Goal: Use online tool/utility: Utilize a website feature to perform a specific function

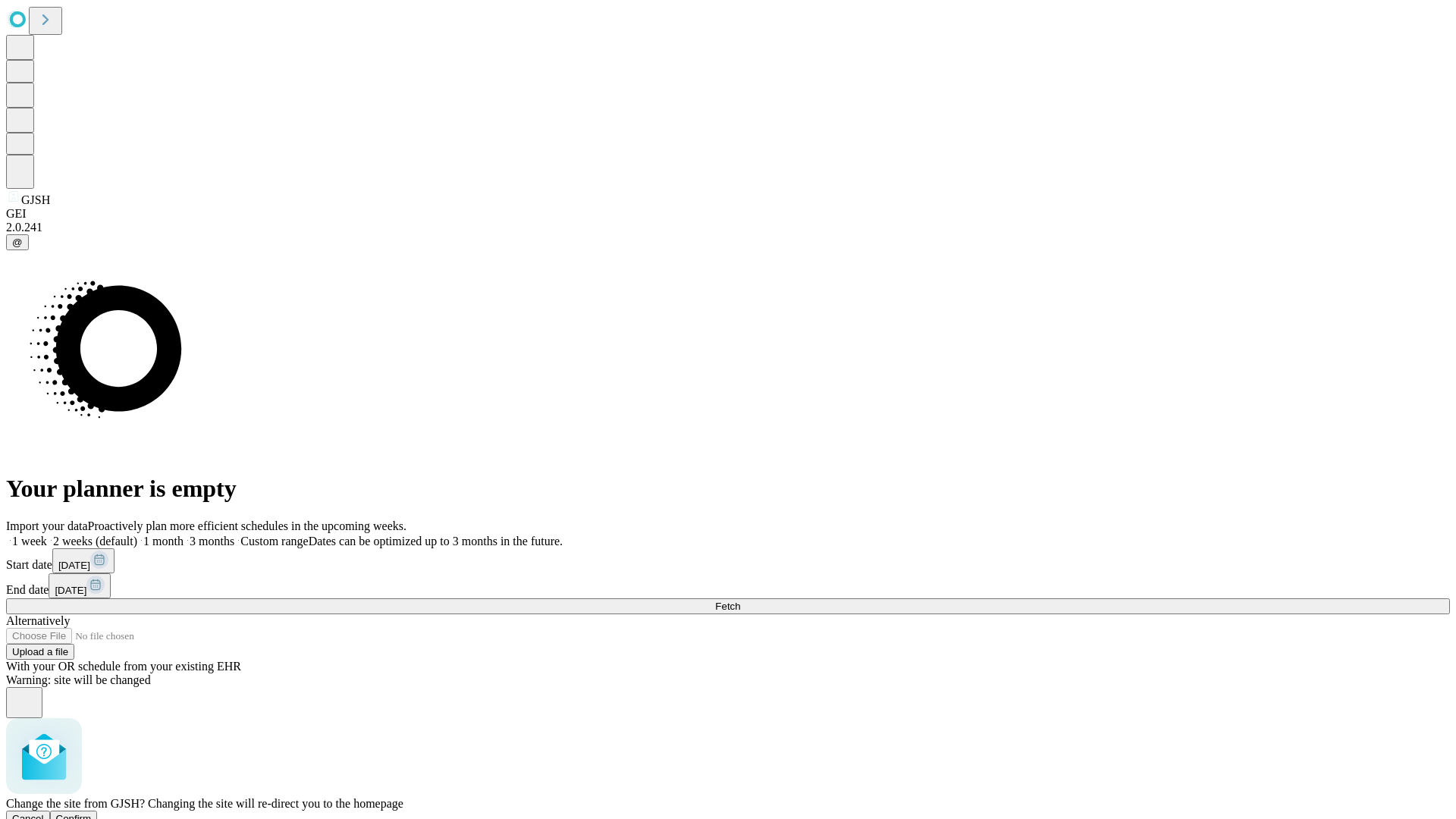
click at [91, 813] on span "Confirm" at bounding box center [74, 819] width 35 height 11
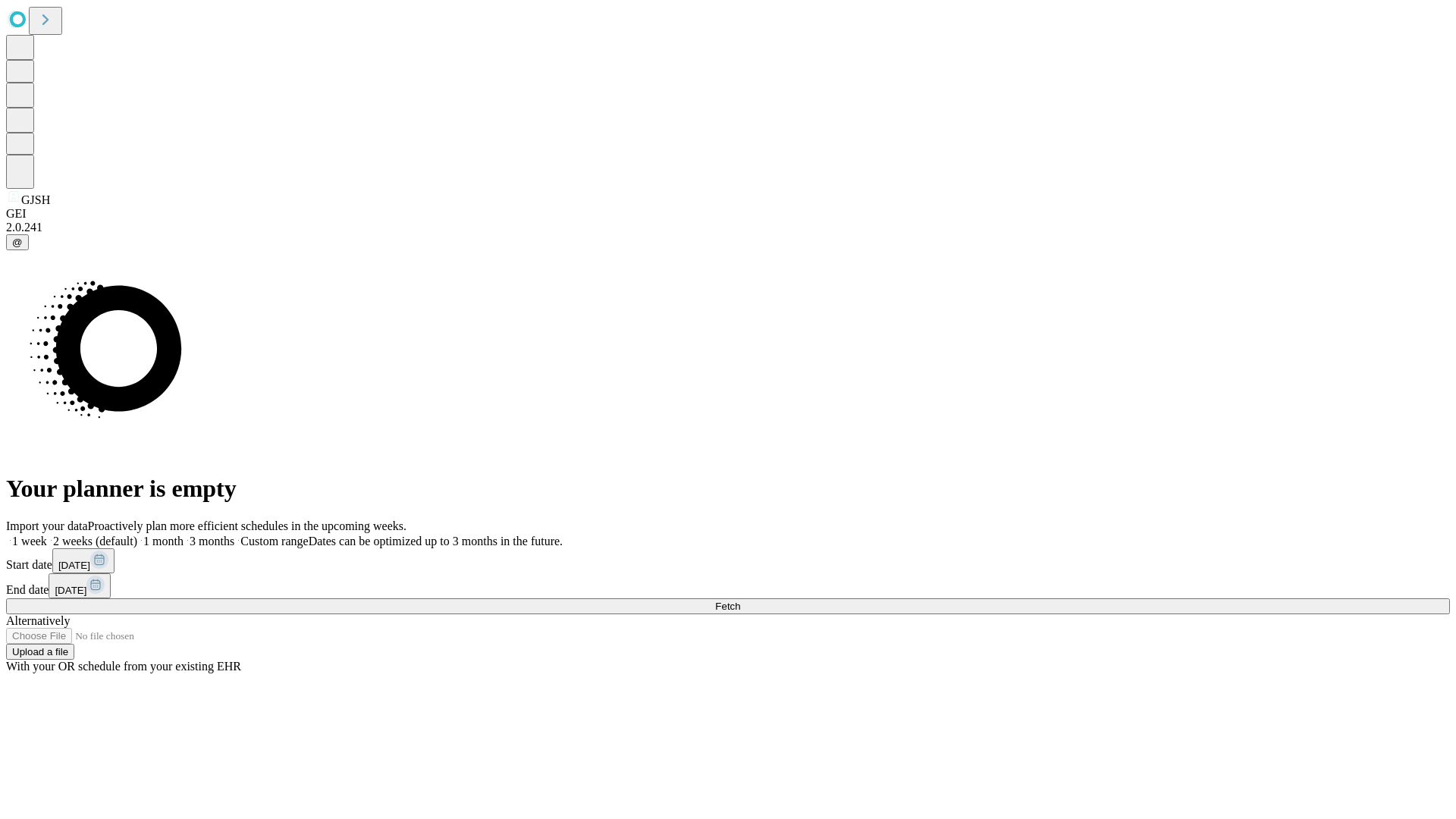
click at [184, 535] on label "1 month" at bounding box center [161, 542] width 47 height 13
click at [740, 600] on span "Fetch" at bounding box center [727, 606] width 25 height 11
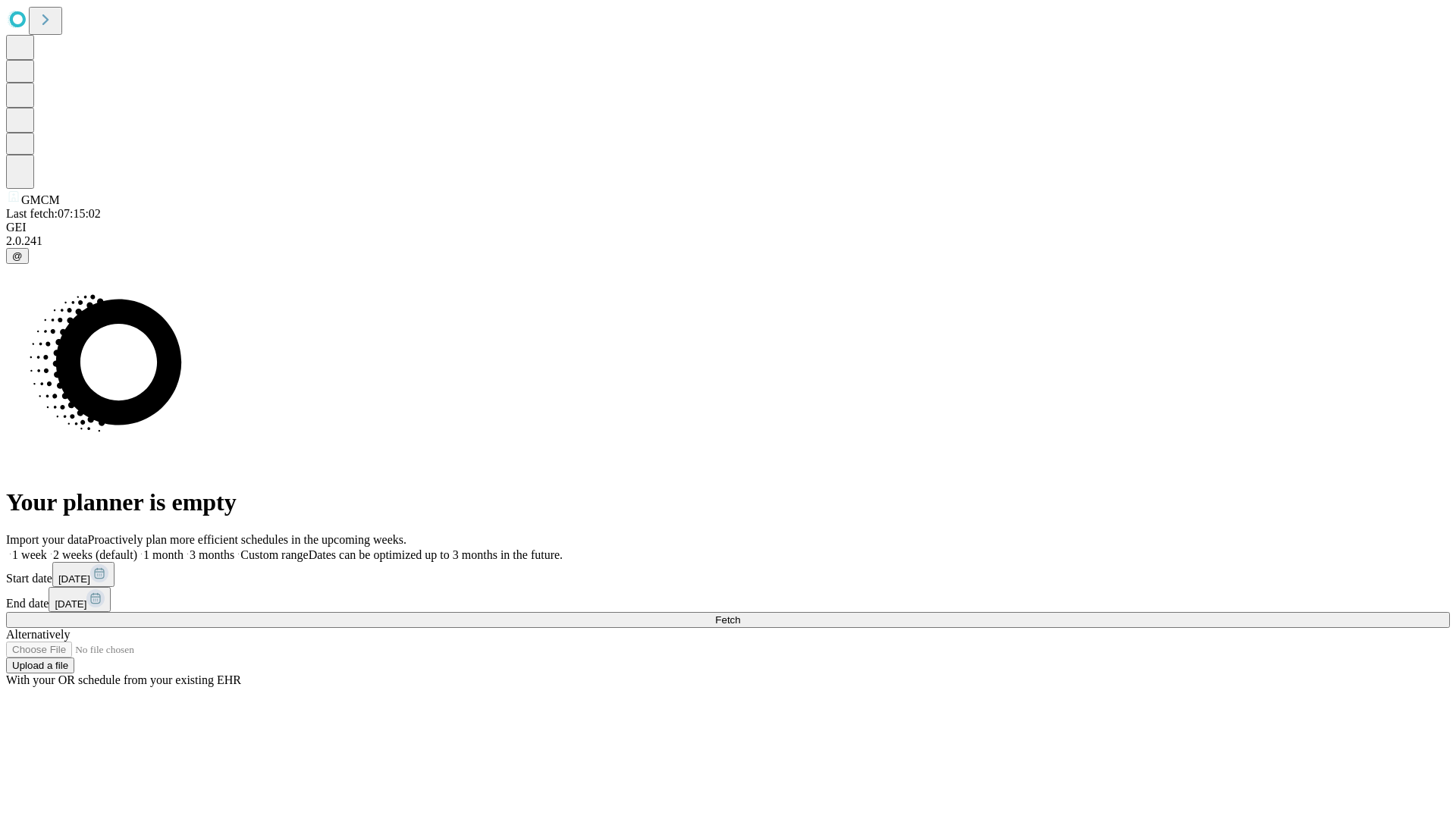
click at [184, 548] on label "1 month" at bounding box center [161, 555] width 47 height 13
click at [740, 614] on span "Fetch" at bounding box center [727, 620] width 25 height 11
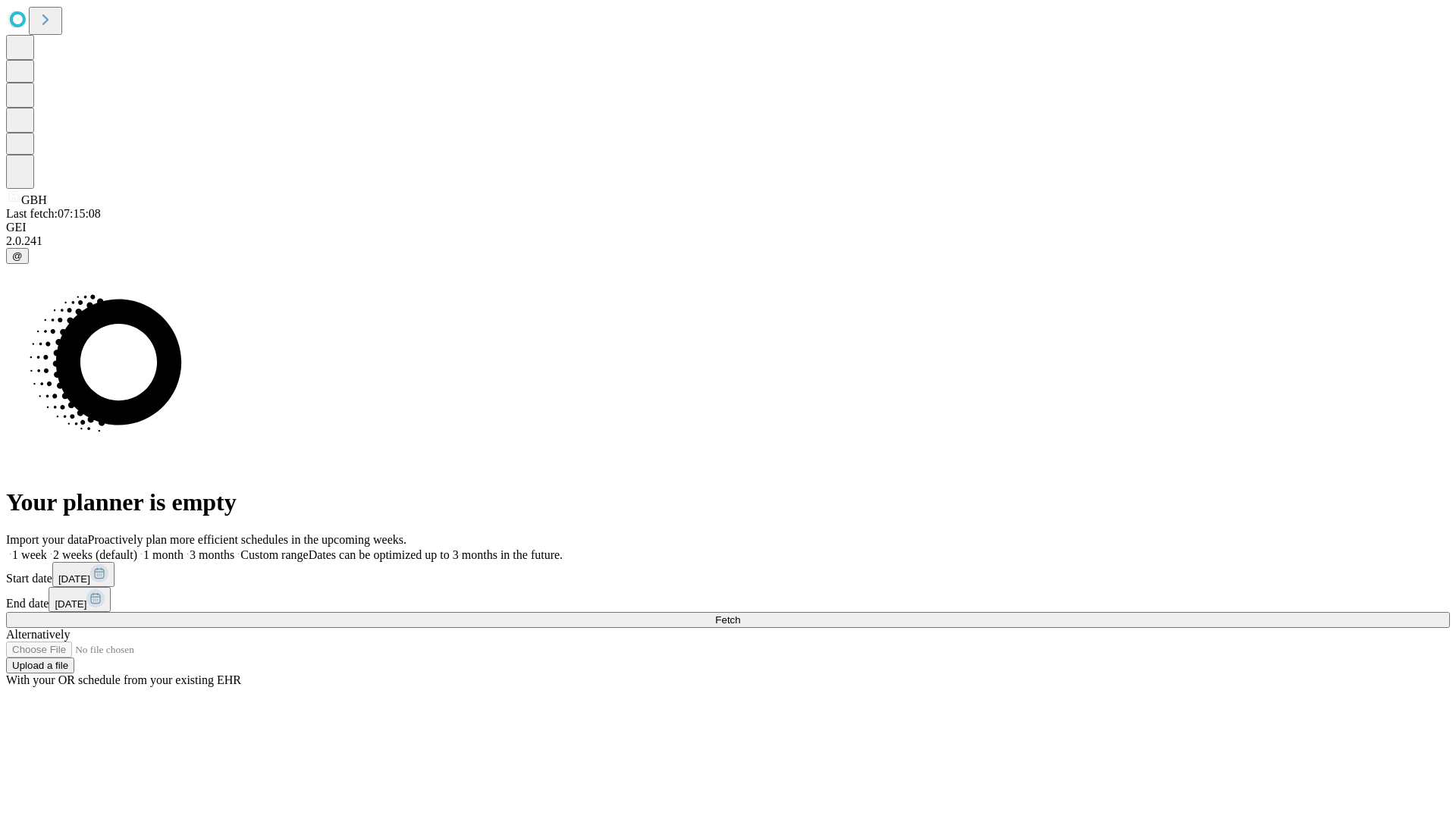
click at [184, 548] on label "1 month" at bounding box center [161, 555] width 47 height 13
click at [740, 614] on span "Fetch" at bounding box center [727, 620] width 25 height 11
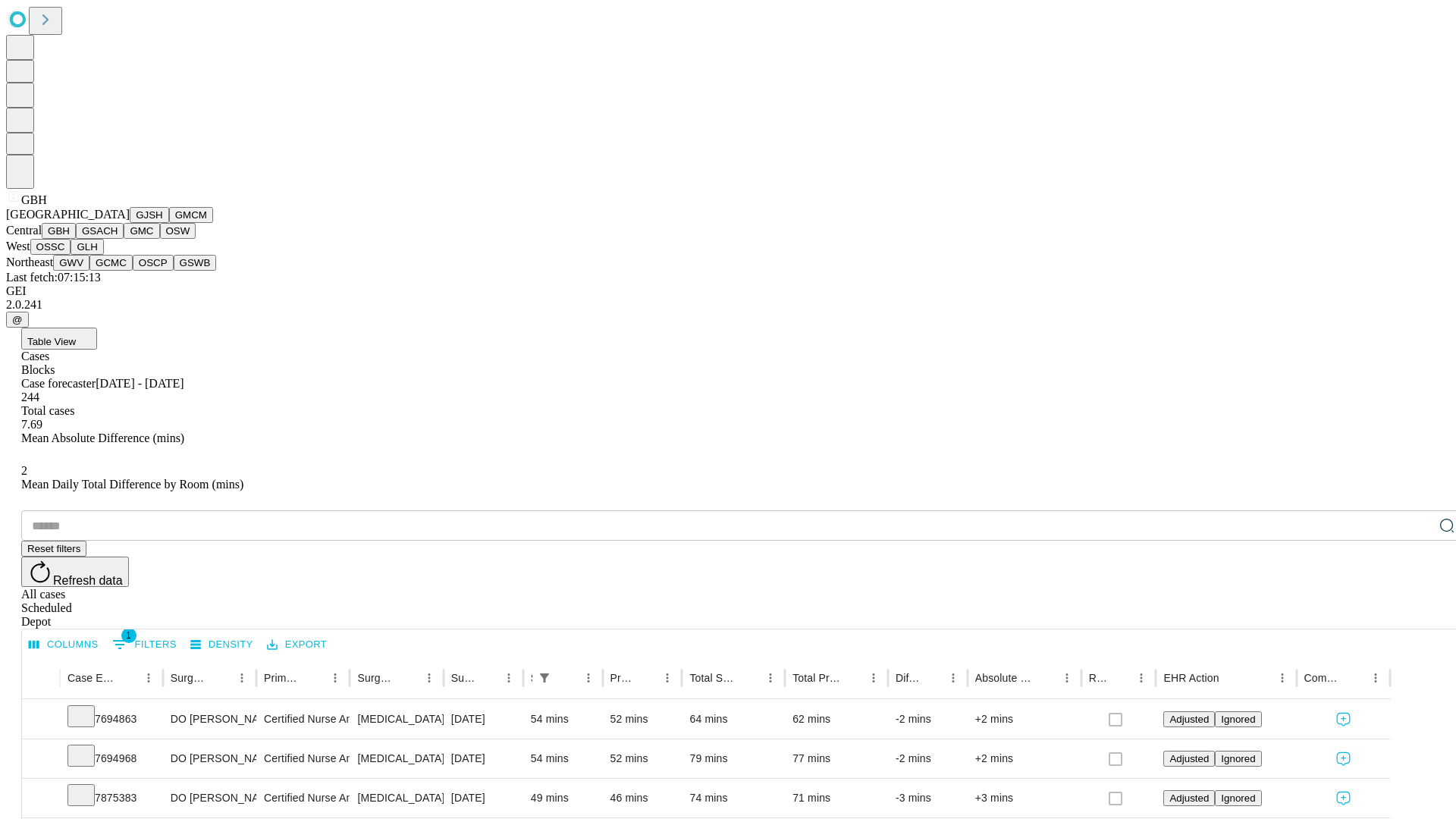
click at [118, 239] on button "GSACH" at bounding box center [99, 231] width 48 height 16
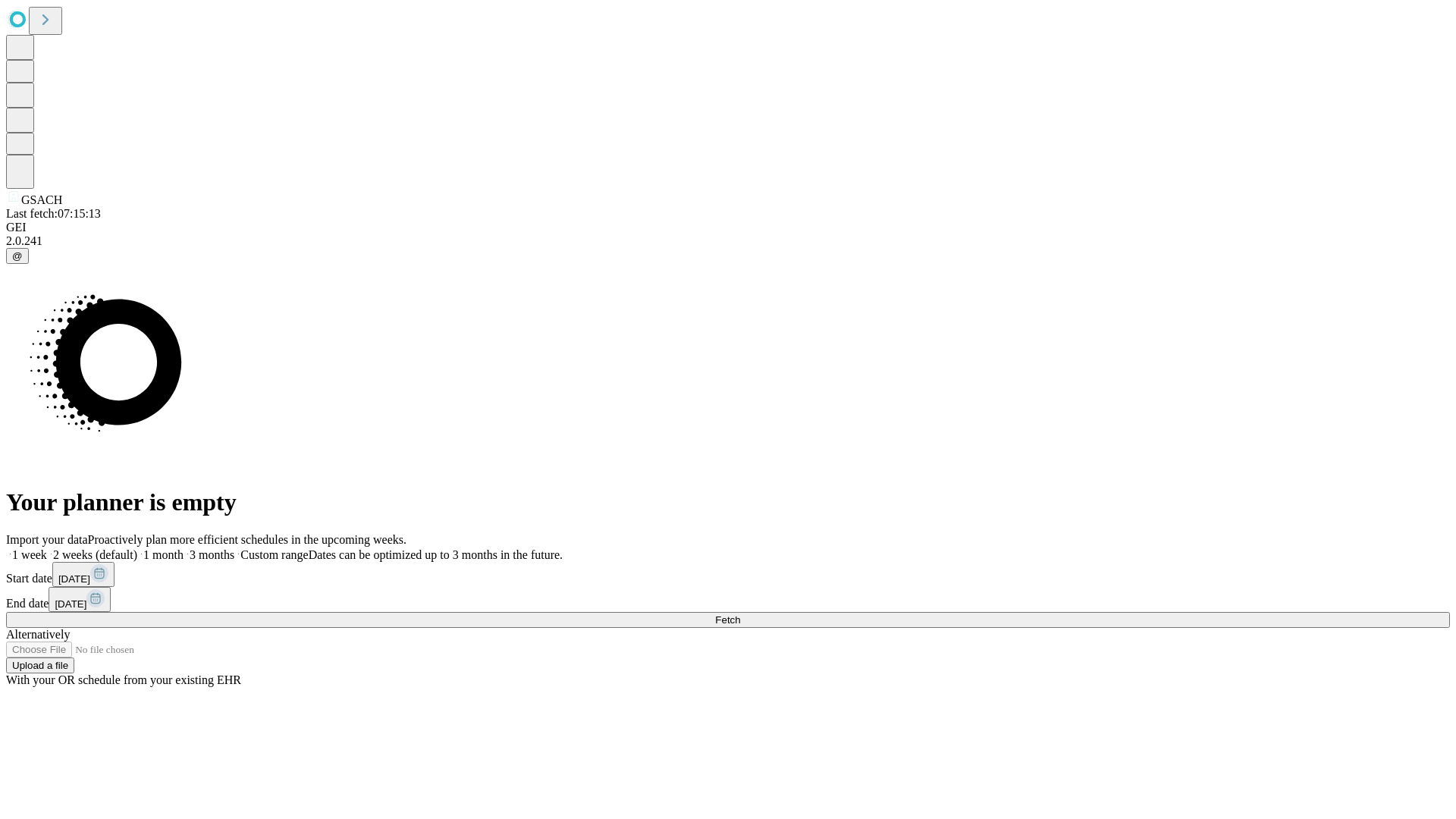
click at [184, 548] on label "1 month" at bounding box center [161, 555] width 47 height 13
click at [740, 614] on span "Fetch" at bounding box center [727, 620] width 25 height 11
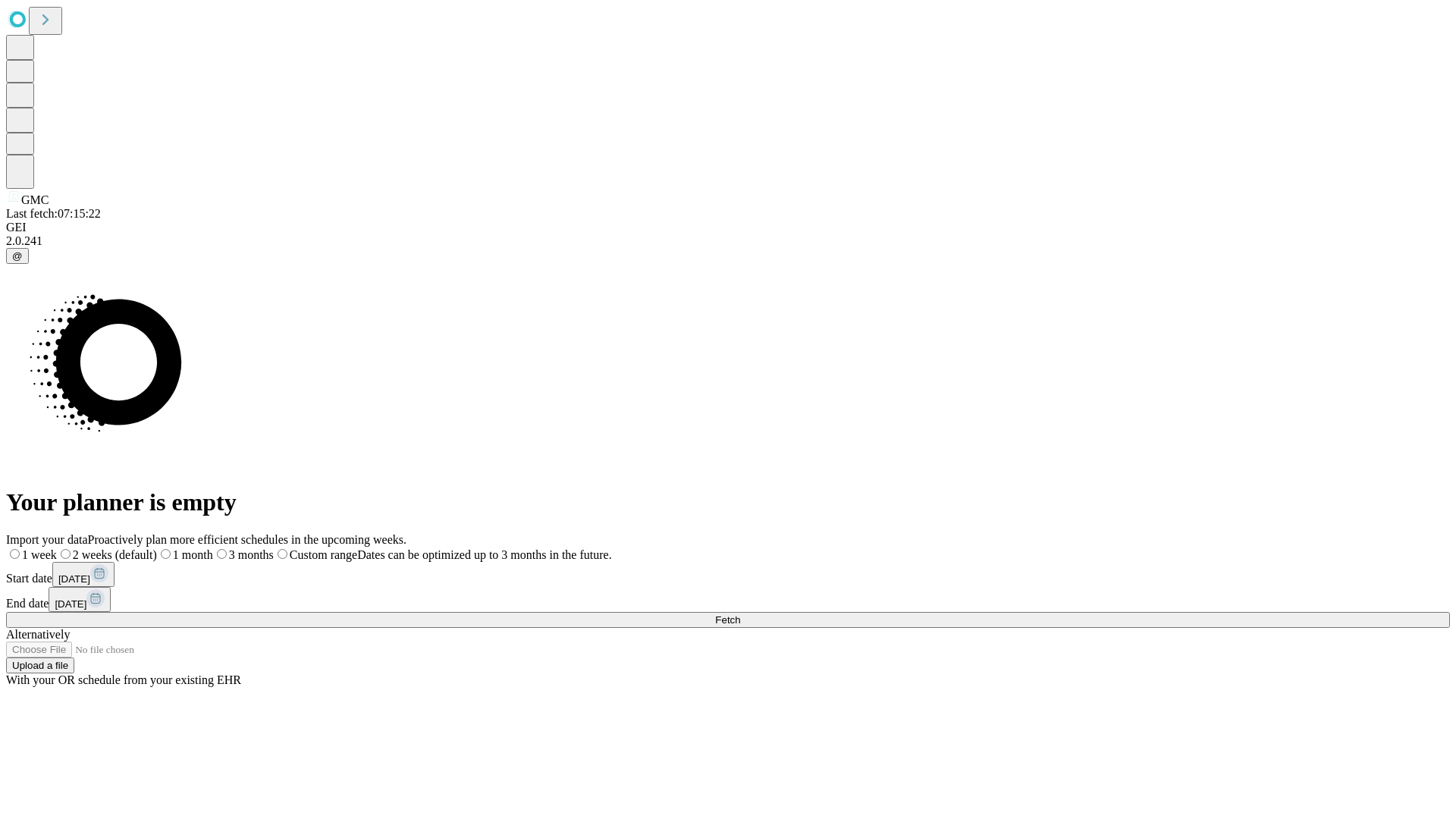
click at [213, 548] on label "1 month" at bounding box center [185, 555] width 56 height 13
click at [740, 614] on span "Fetch" at bounding box center [727, 620] width 25 height 11
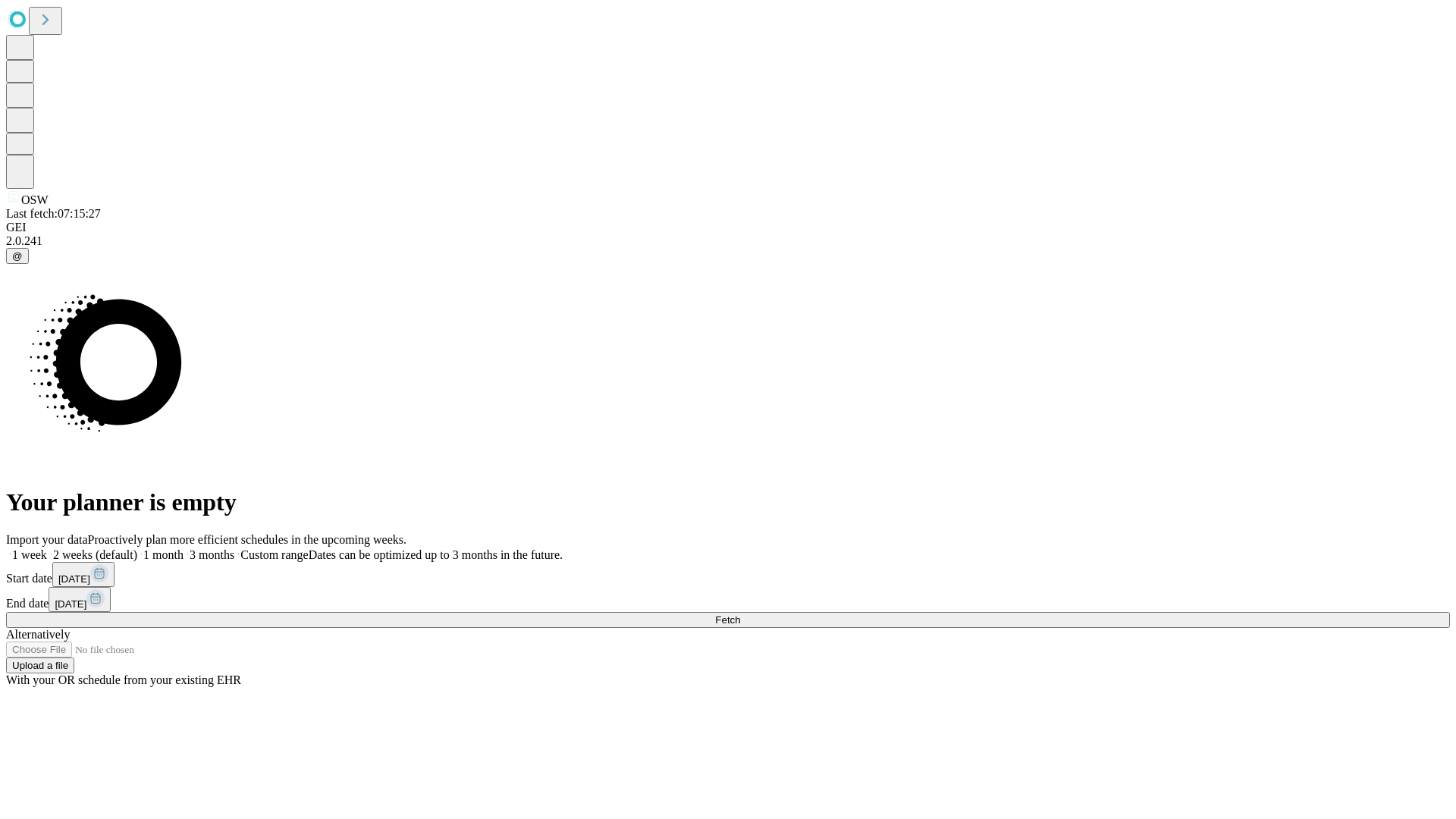
click at [184, 548] on label "1 month" at bounding box center [161, 555] width 47 height 13
click at [740, 614] on span "Fetch" at bounding box center [727, 620] width 25 height 11
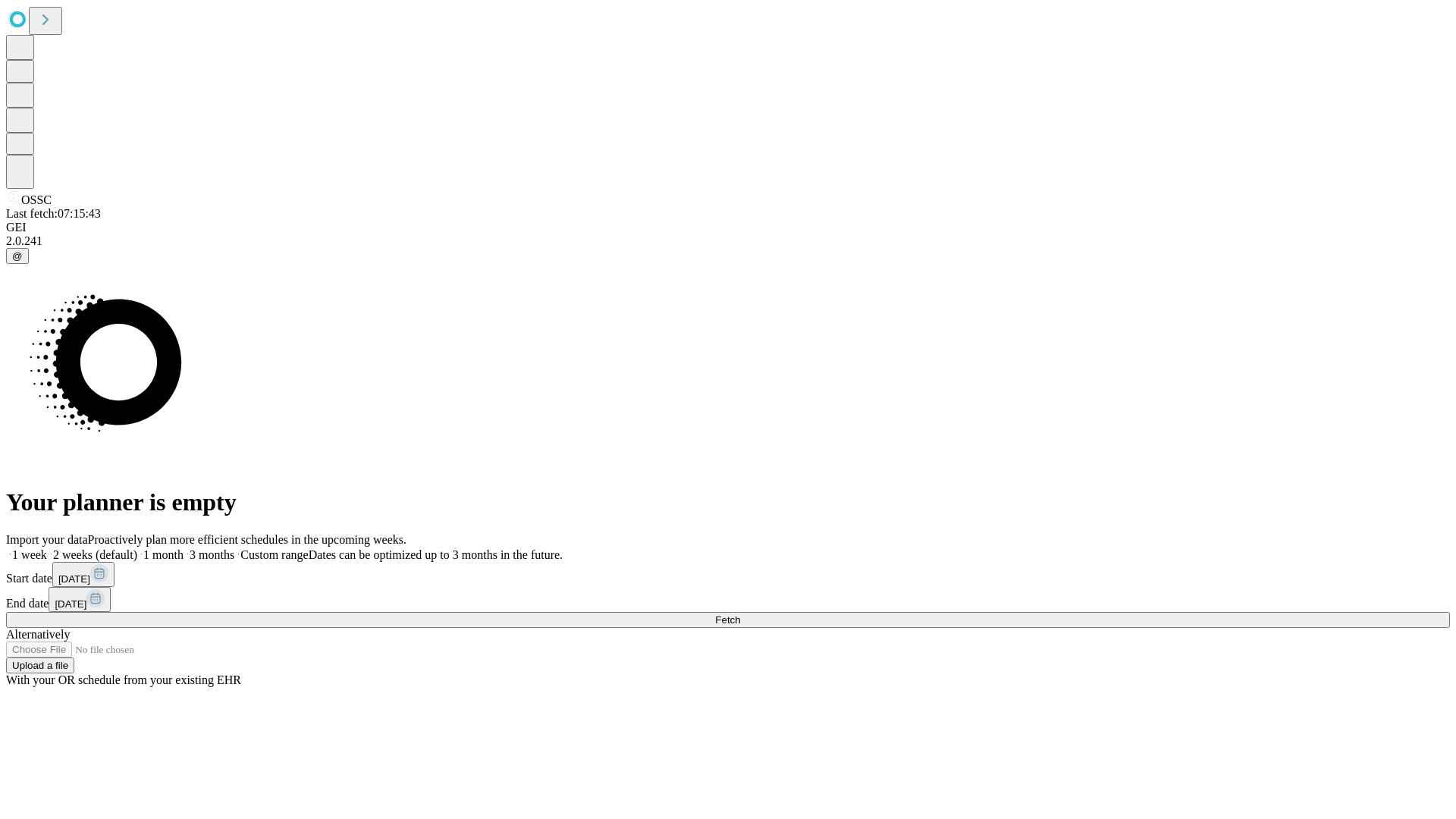
click at [184, 548] on label "1 month" at bounding box center [161, 555] width 47 height 13
click at [740, 614] on span "Fetch" at bounding box center [727, 620] width 25 height 11
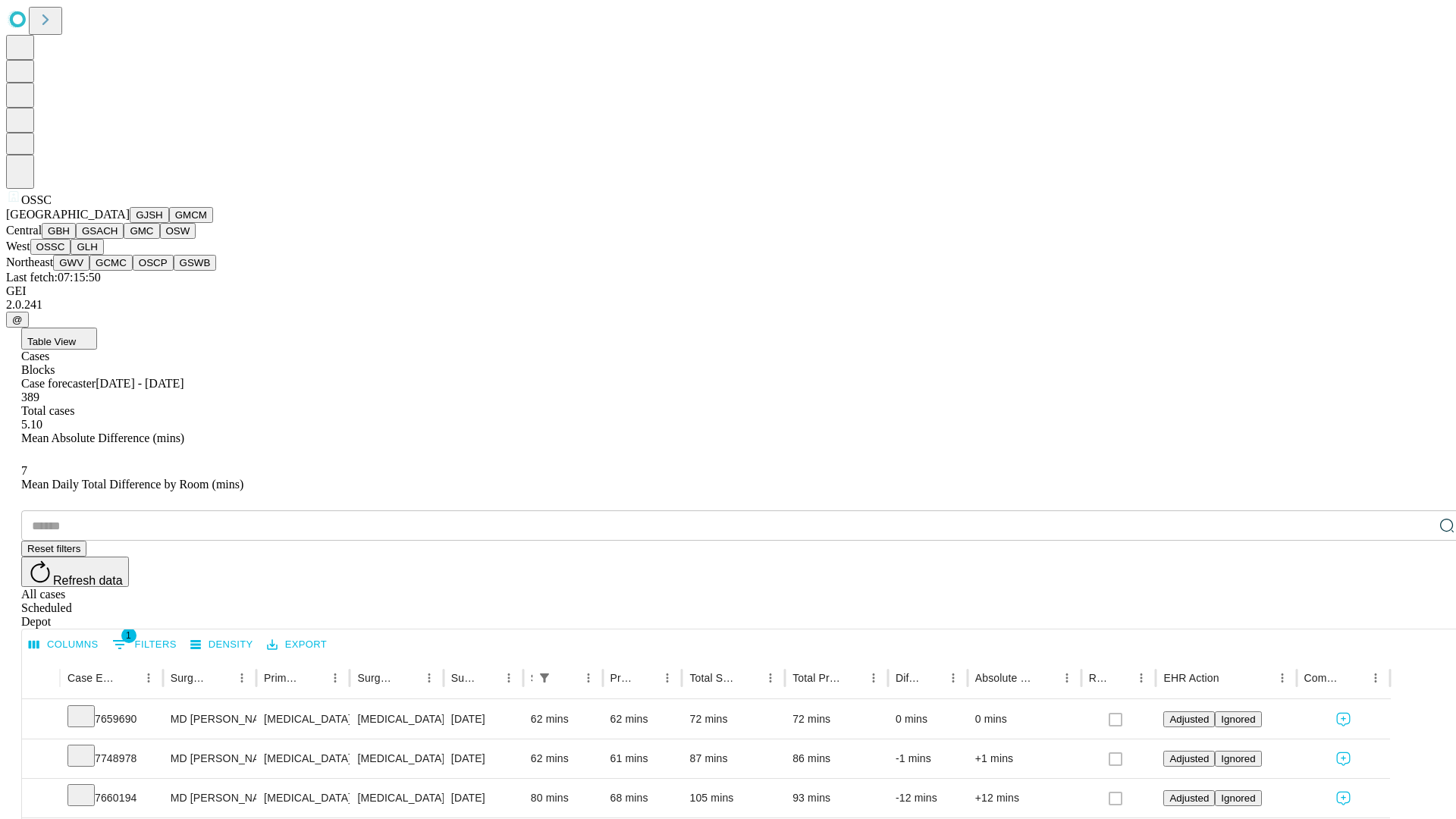
click at [103, 255] on button "GLH" at bounding box center [87, 247] width 33 height 16
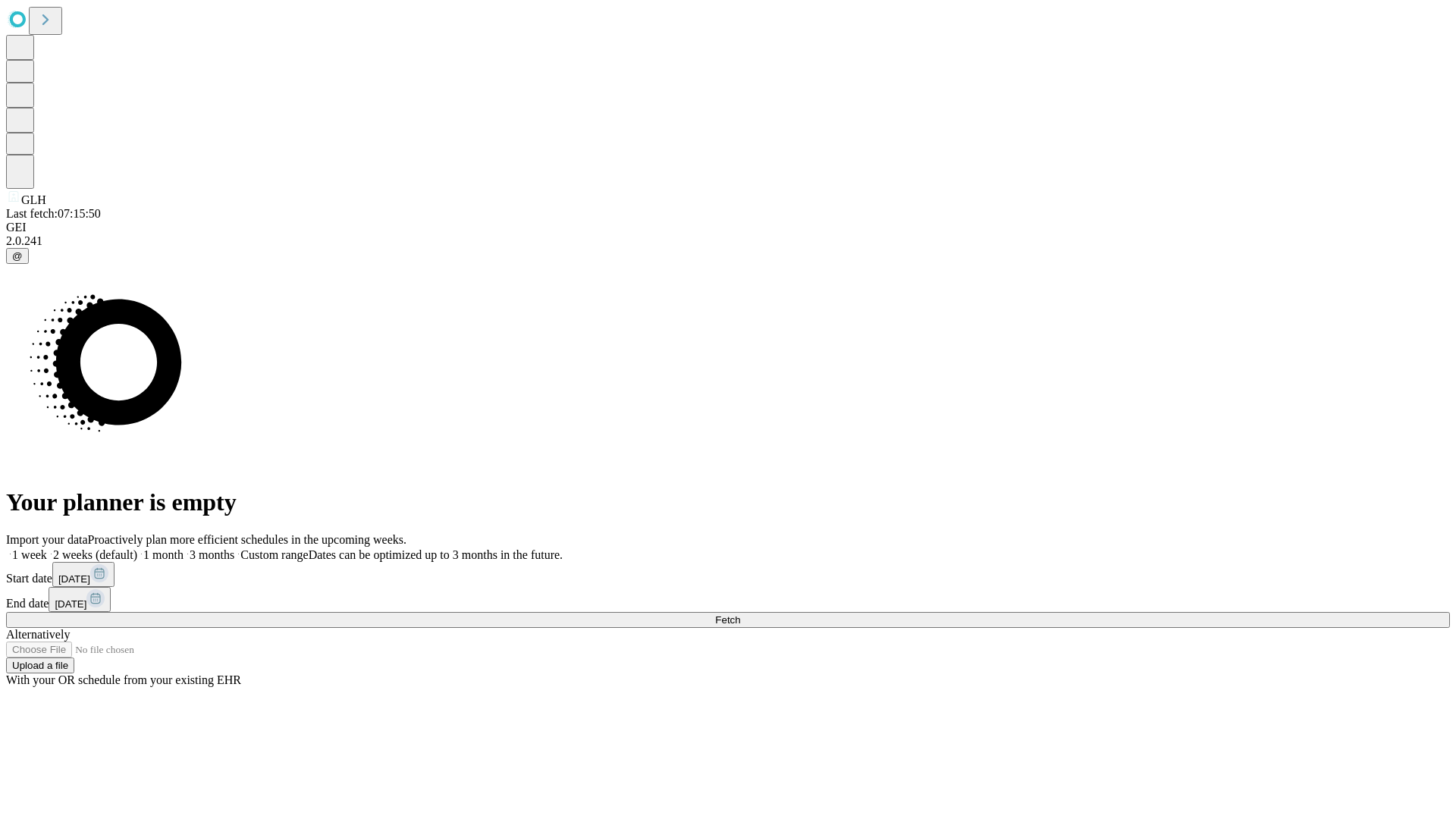
click at [184, 548] on label "1 month" at bounding box center [161, 555] width 47 height 13
click at [740, 614] on span "Fetch" at bounding box center [727, 620] width 25 height 11
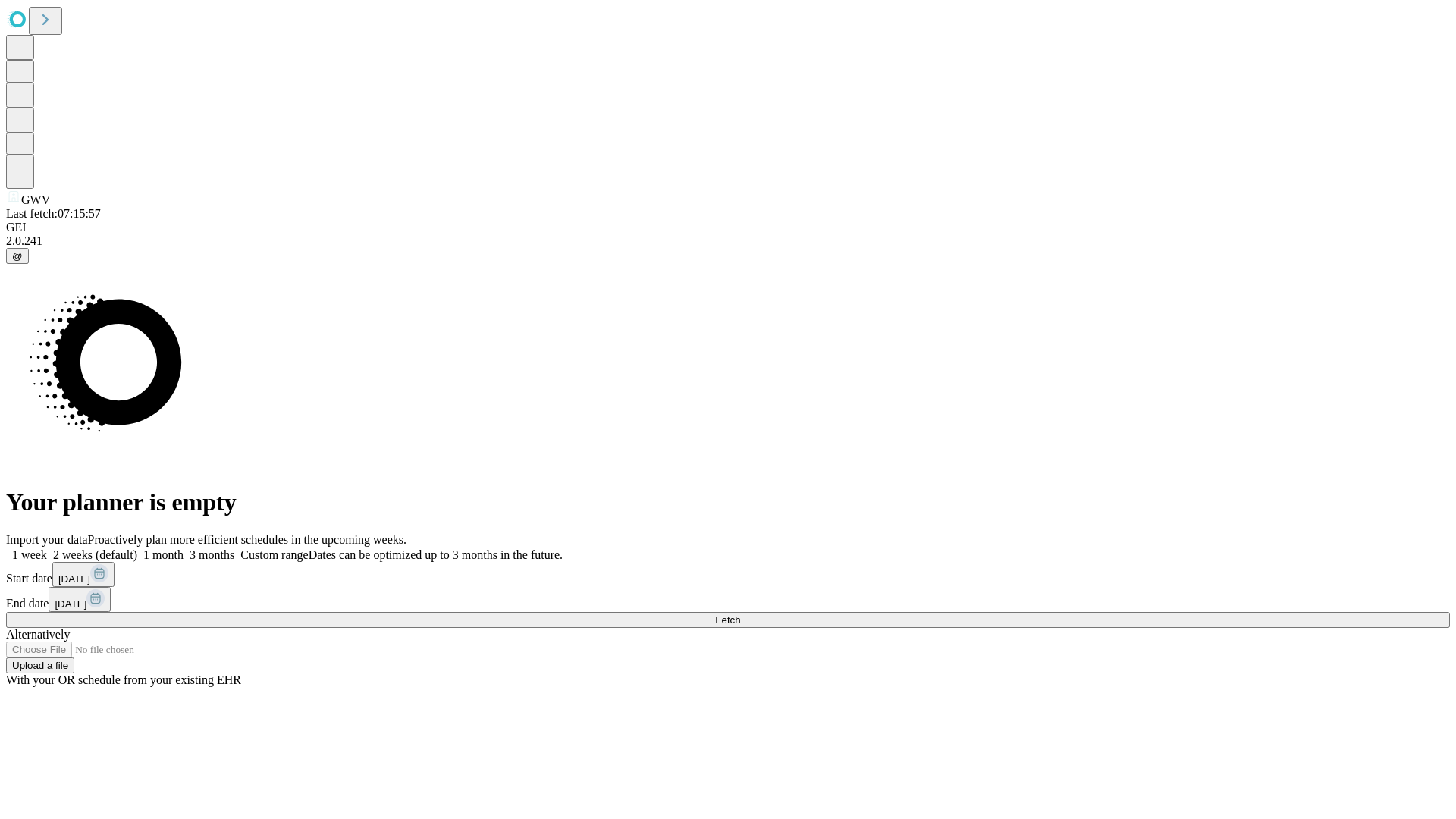
click at [184, 548] on label "1 month" at bounding box center [161, 555] width 47 height 13
click at [740, 614] on span "Fetch" at bounding box center [727, 620] width 25 height 11
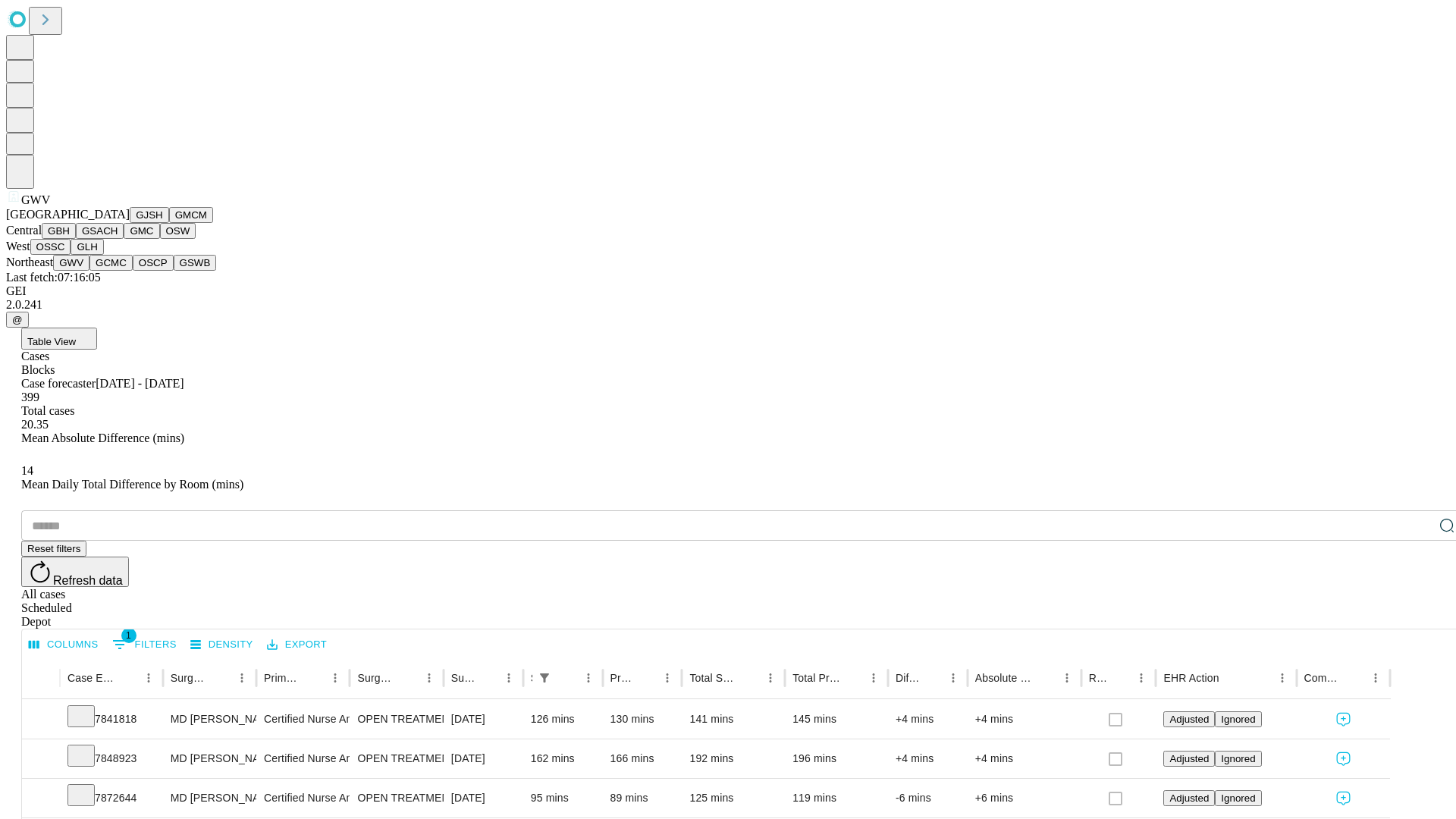
click at [118, 271] on button "GCMC" at bounding box center [111, 262] width 43 height 16
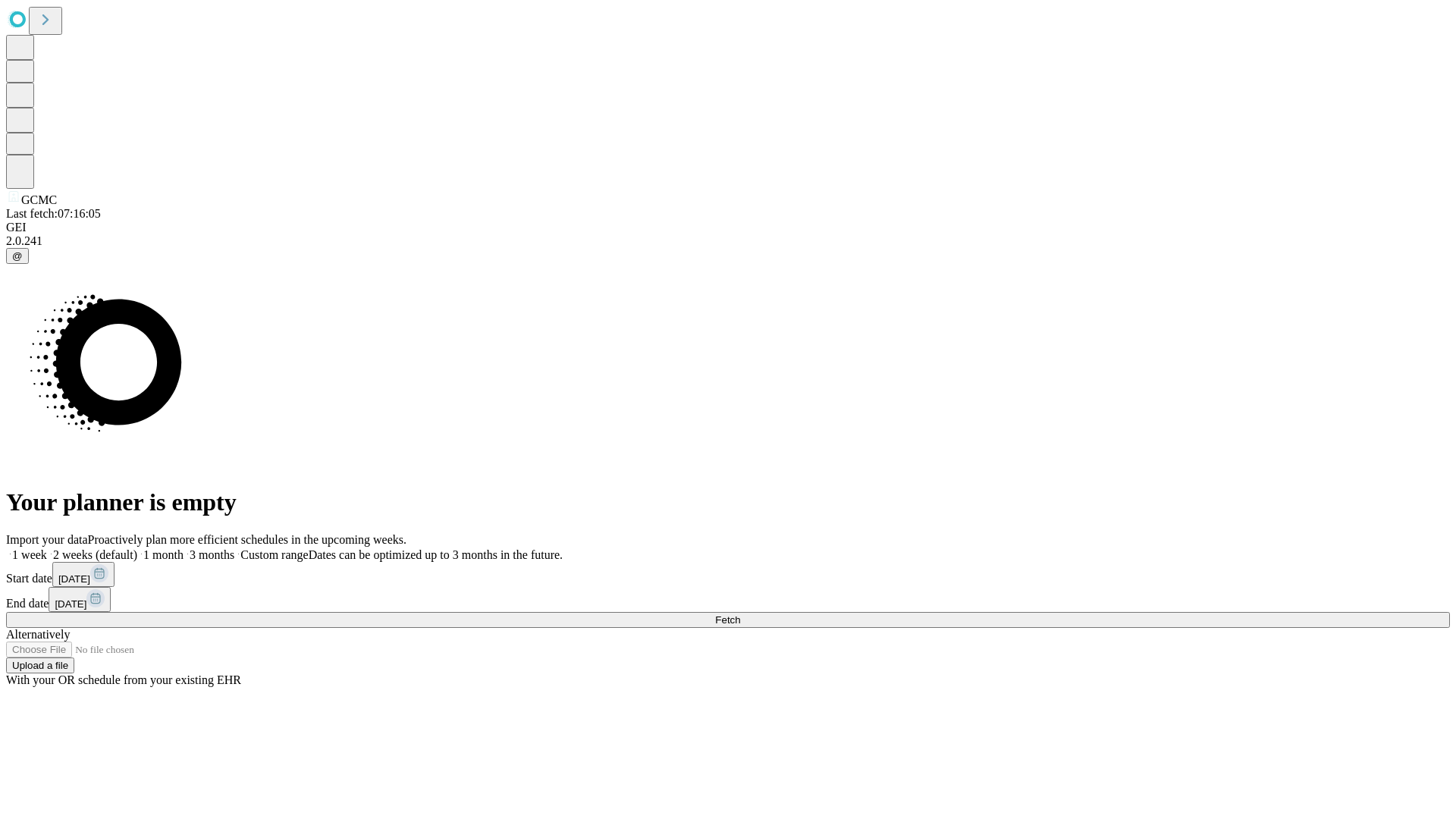
click at [184, 548] on label "1 month" at bounding box center [161, 555] width 47 height 13
click at [740, 614] on span "Fetch" at bounding box center [727, 620] width 25 height 11
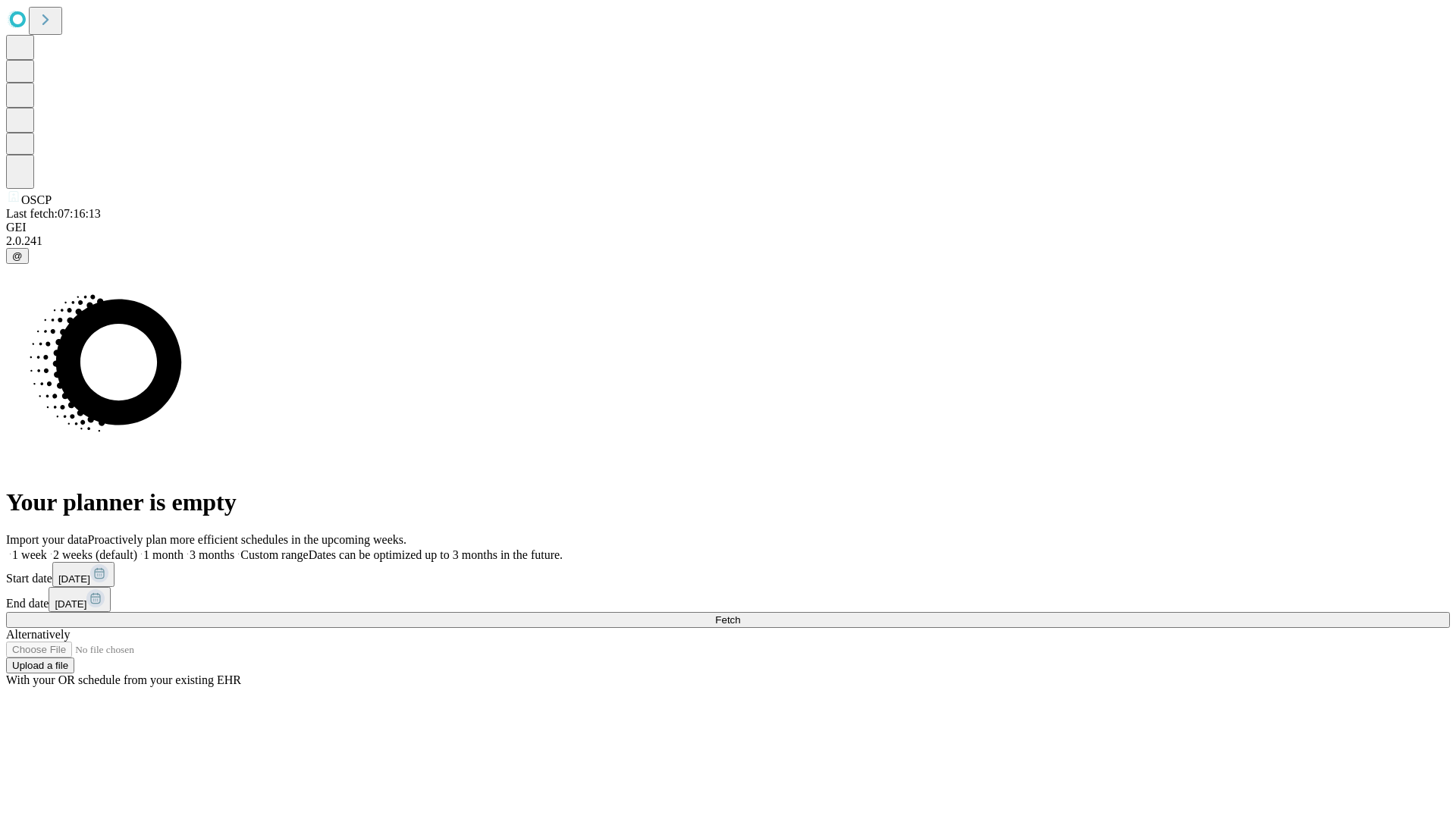
click at [184, 548] on label "1 month" at bounding box center [161, 555] width 47 height 13
click at [740, 614] on span "Fetch" at bounding box center [727, 620] width 25 height 11
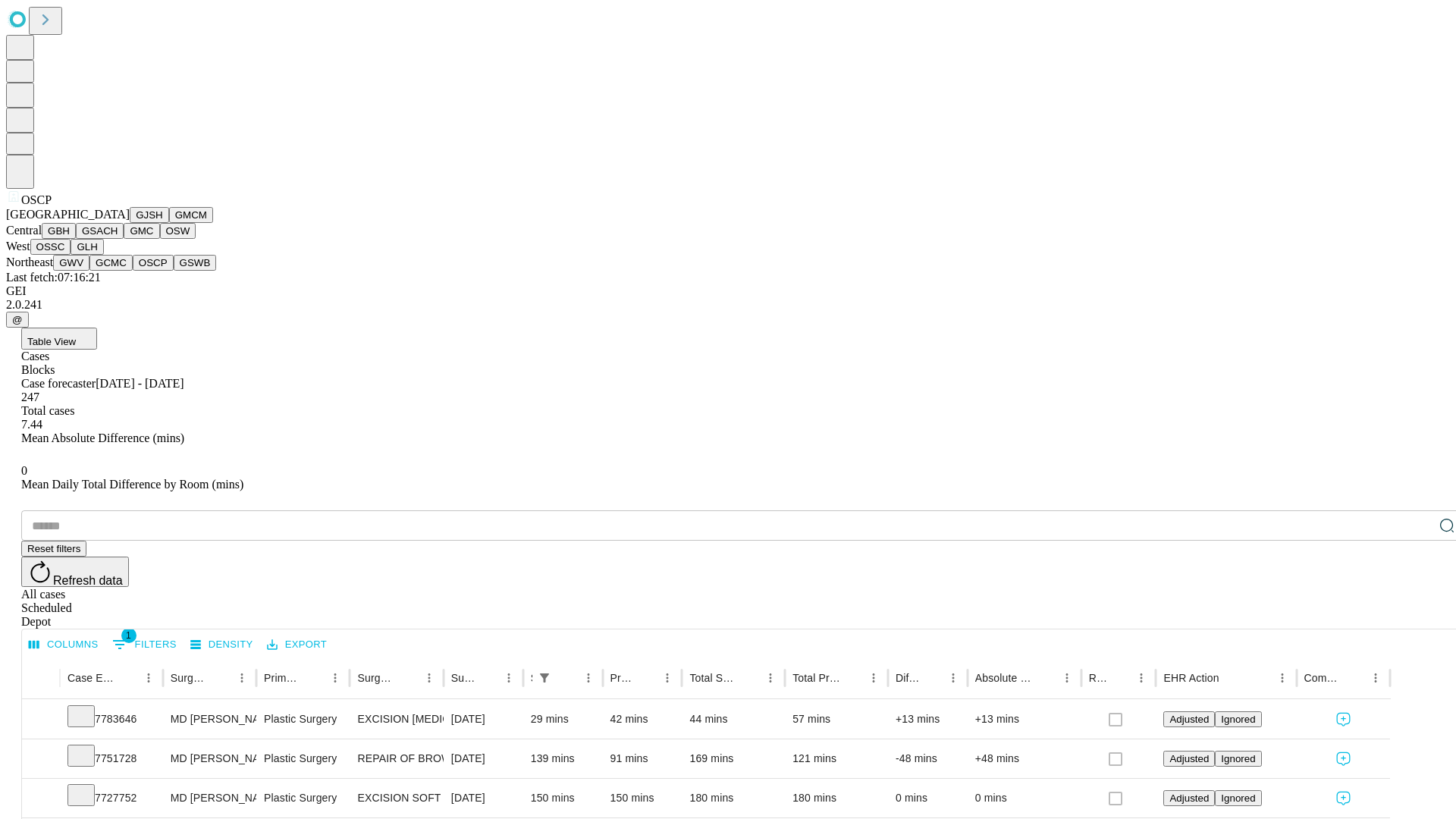
click at [174, 271] on button "GSWB" at bounding box center [195, 262] width 43 height 16
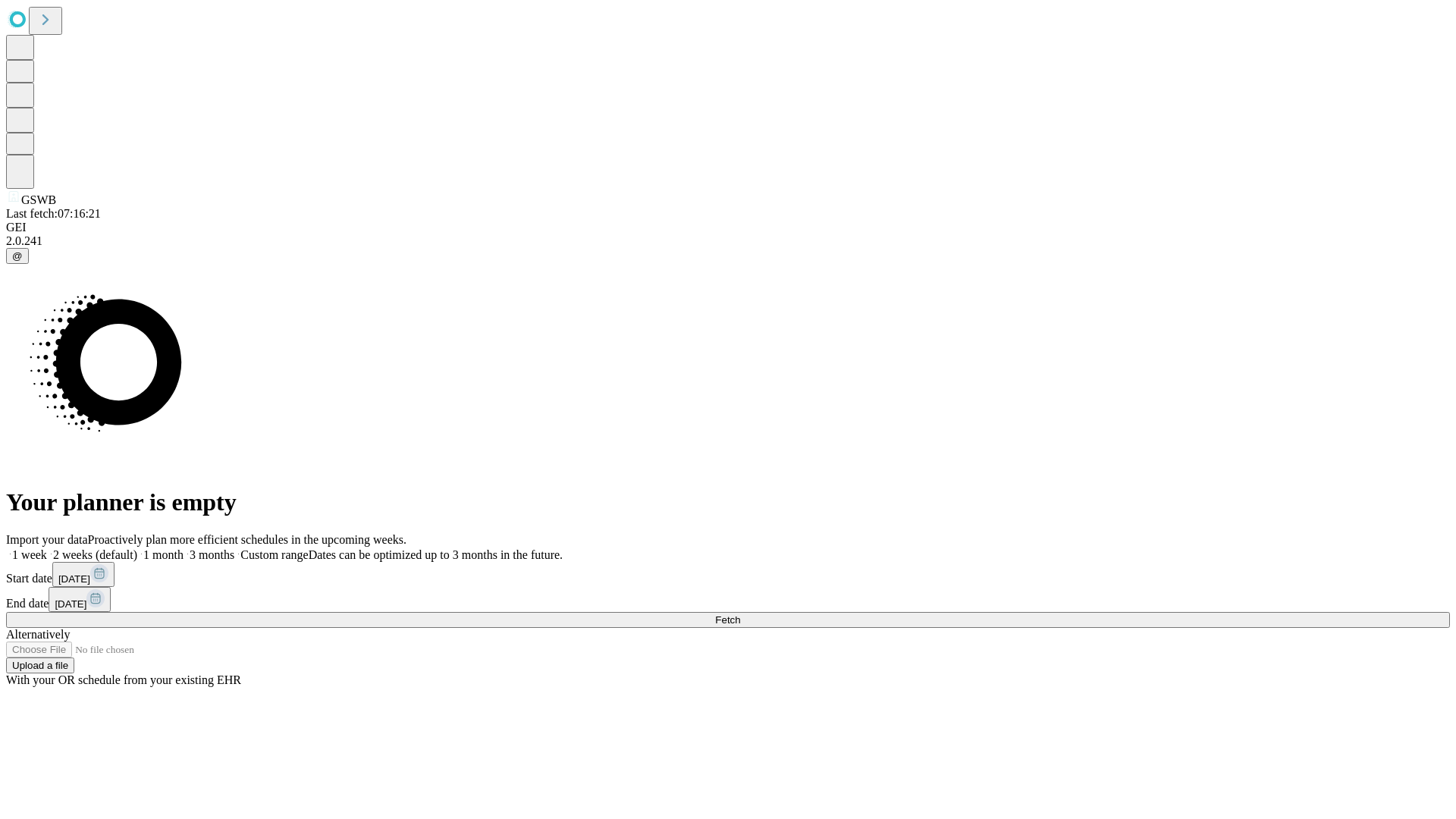
click at [184, 548] on label "1 month" at bounding box center [161, 555] width 47 height 13
click at [740, 614] on span "Fetch" at bounding box center [727, 620] width 25 height 11
